Goal: Task Accomplishment & Management: Manage account settings

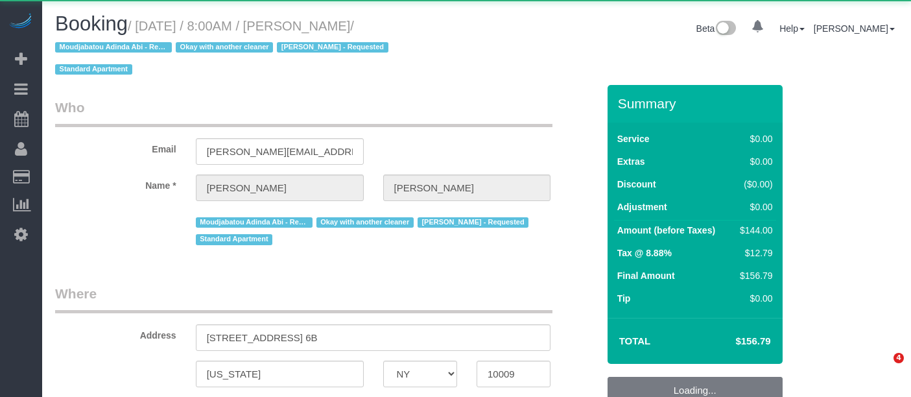
select select "NY"
select select "string:[GEOGRAPHIC_DATA]"
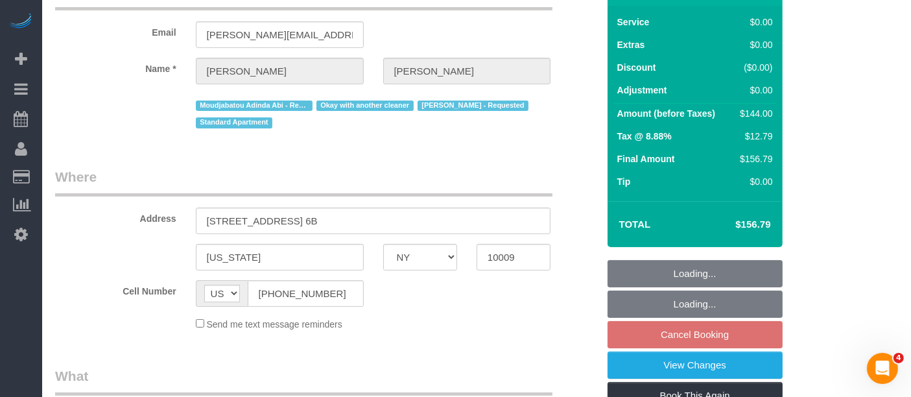
select select "object:758"
select select "number:57"
select select "number:72"
select select "number:15"
select select "number:5"
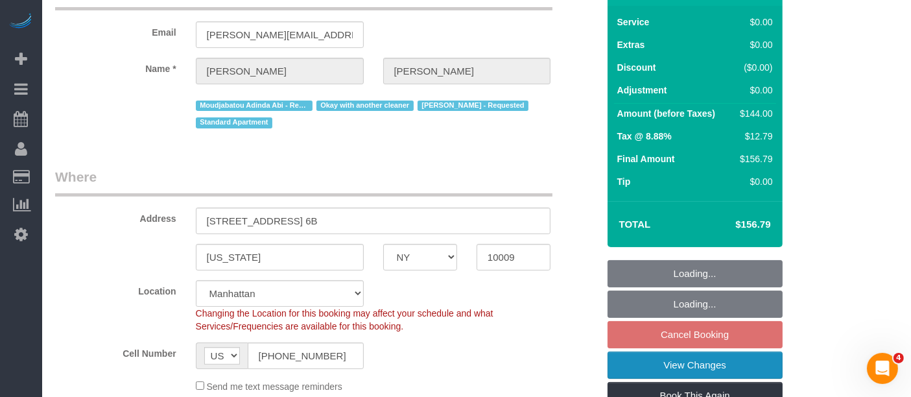
select select "string:stripe-pm_1QXpfs4VGloSiKo7Lmgtq2Pm"
select select "spot1"
select select "object:1443"
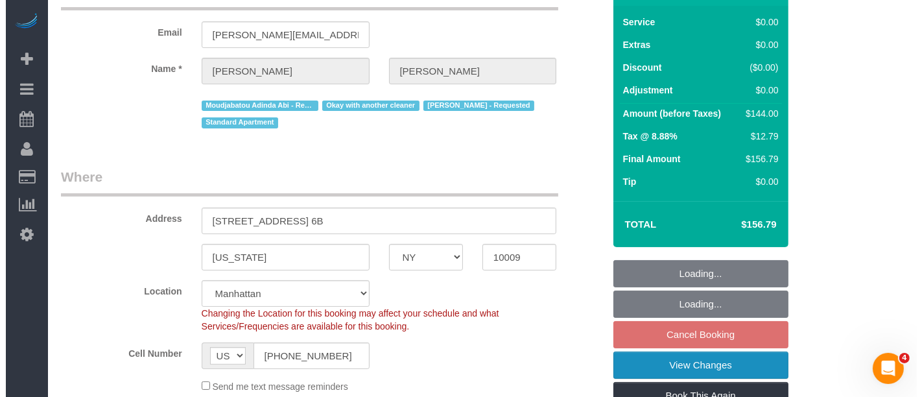
scroll to position [288, 0]
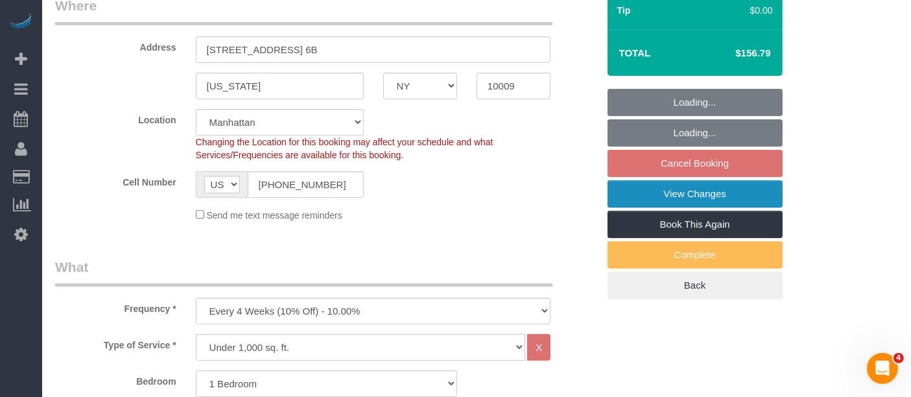
select select "1"
click at [690, 180] on link "View Changes" at bounding box center [694, 193] width 175 height 27
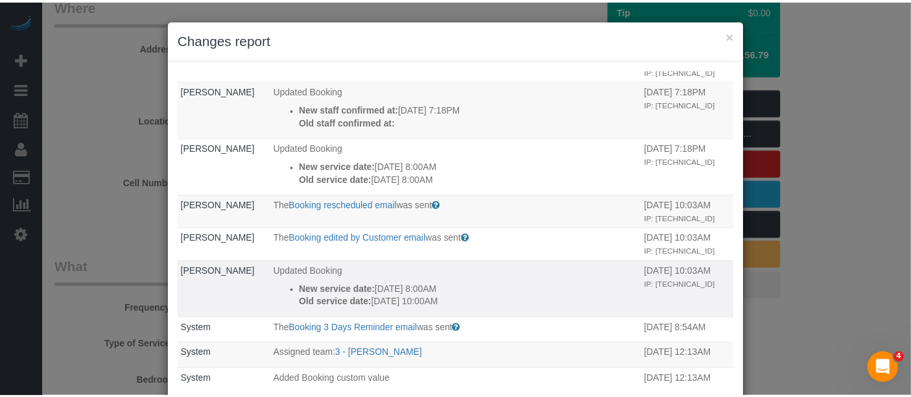
scroll to position [72, 0]
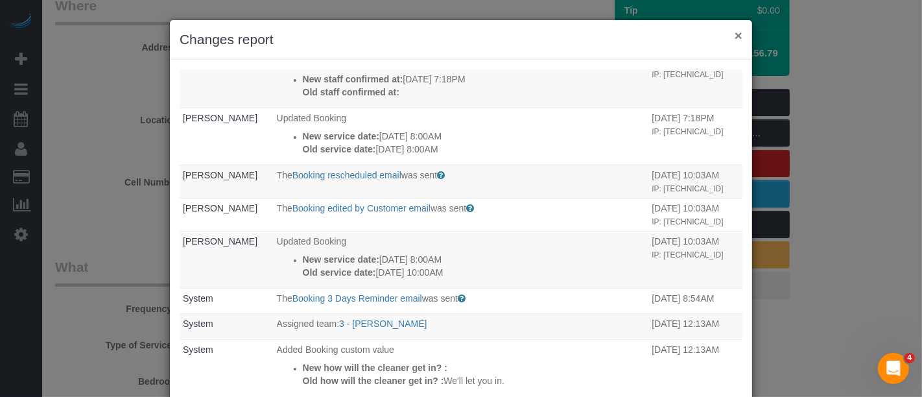
click at [735, 30] on button "×" at bounding box center [739, 36] width 8 height 14
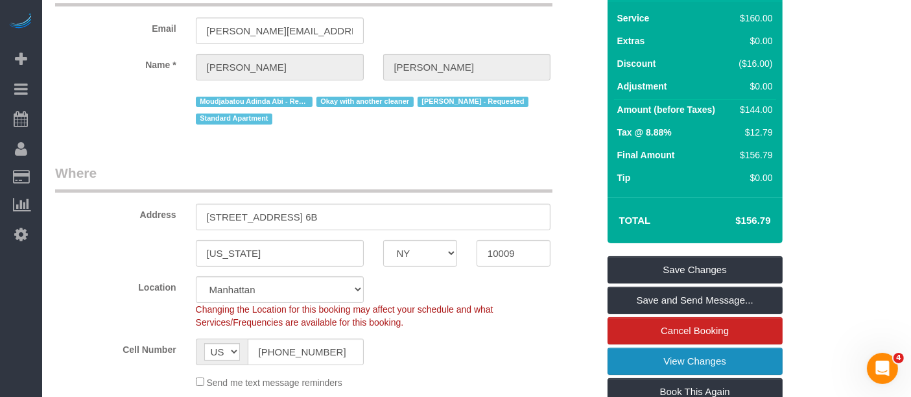
scroll to position [0, 0]
